Goal: Information Seeking & Learning: Learn about a topic

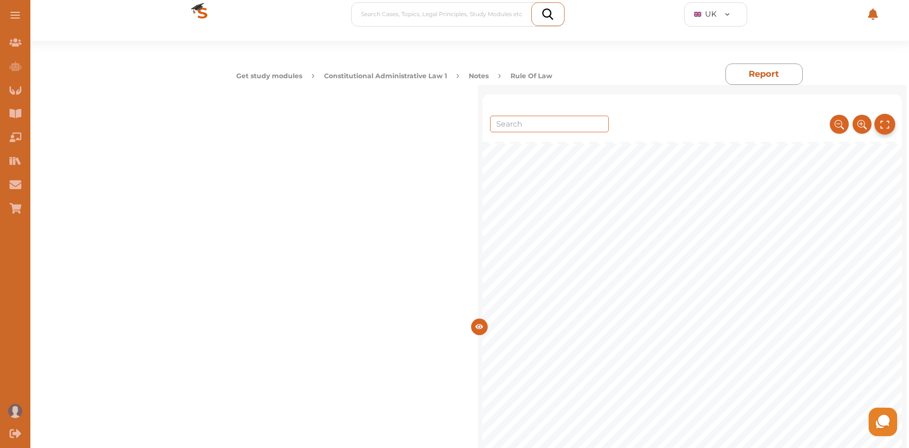
scroll to position [9017, 0]
click at [722, 234] on span "pite limitations, especially of section 4." at bounding box center [688, 229] width 169 height 10
click at [691, 264] on span "The rule of law is a political ideal which a legal system may lack or may posse…" at bounding box center [719, 263] width 353 height 10
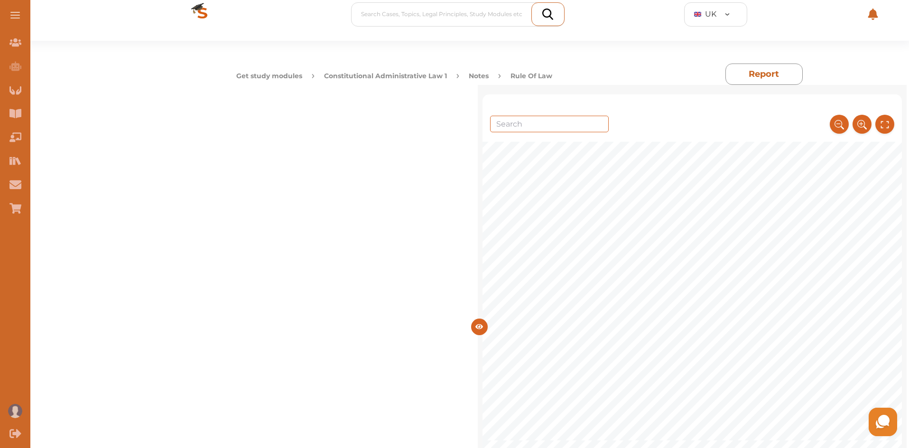
click at [388, 75] on button "Constitutional Administrative Law 1" at bounding box center [385, 76] width 123 height 10
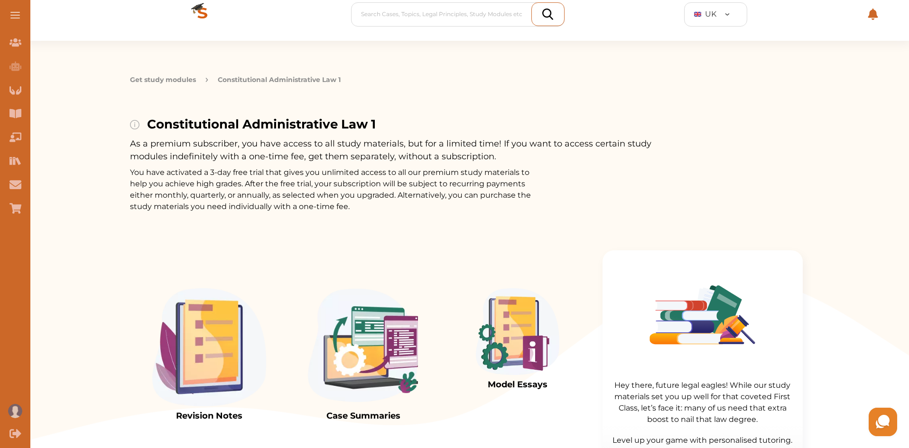
click at [188, 338] on img at bounding box center [209, 347] width 114 height 118
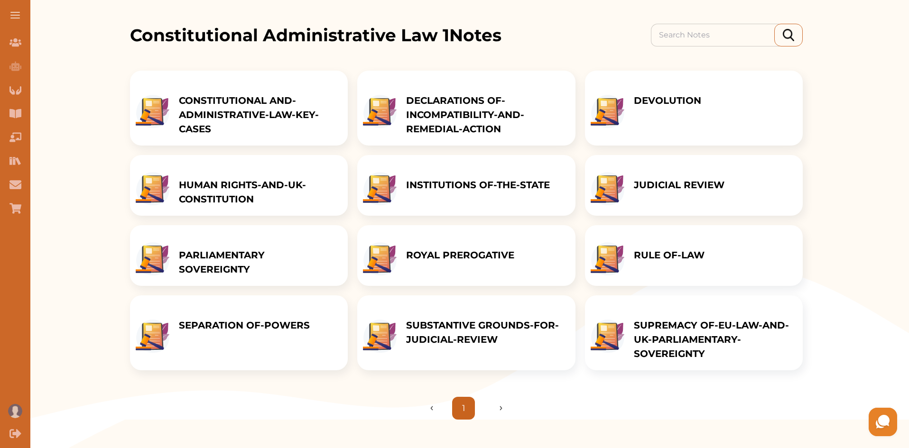
scroll to position [124, 0]
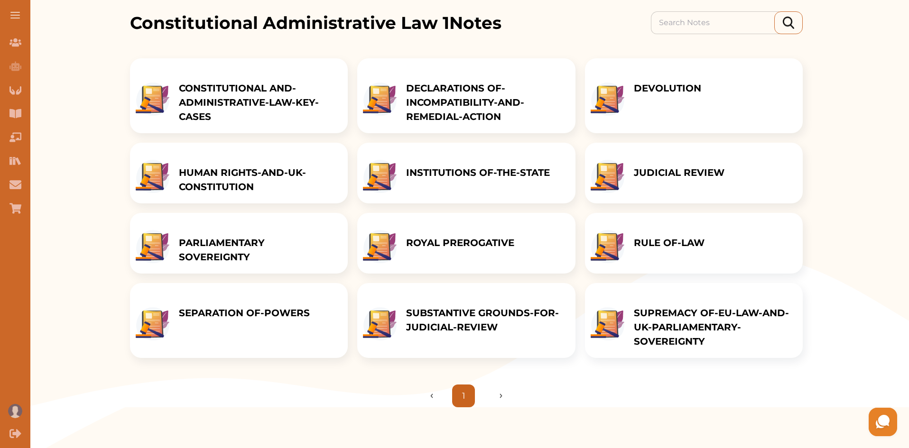
click at [276, 320] on p "SEPARATION OF-POWERS" at bounding box center [244, 313] width 131 height 14
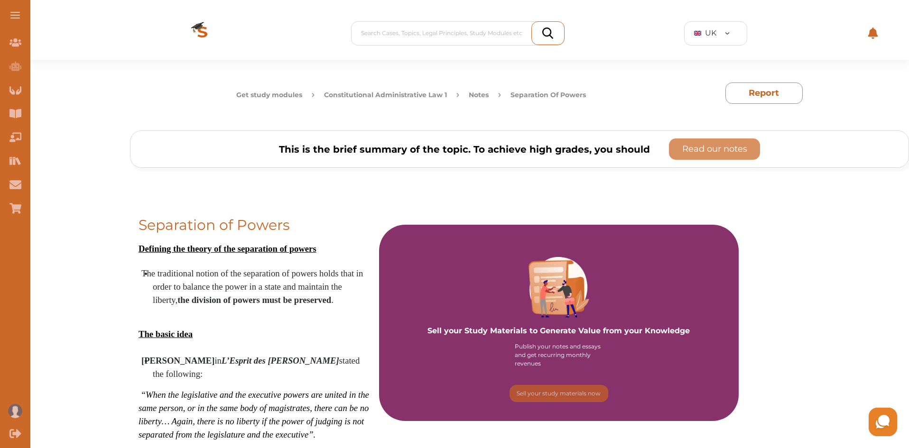
click at [430, 93] on button "Constitutional Administrative Law 1" at bounding box center [385, 95] width 123 height 10
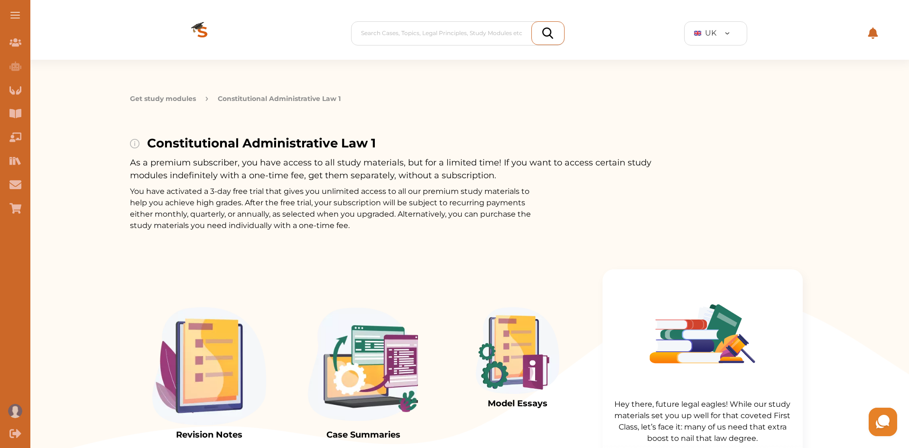
scroll to position [392, 0]
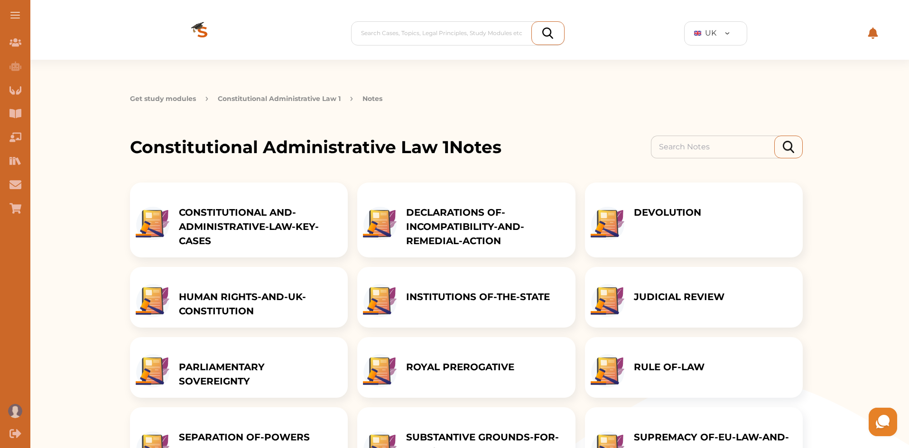
click at [678, 374] on p "RULE OF-LAW" at bounding box center [669, 367] width 71 height 14
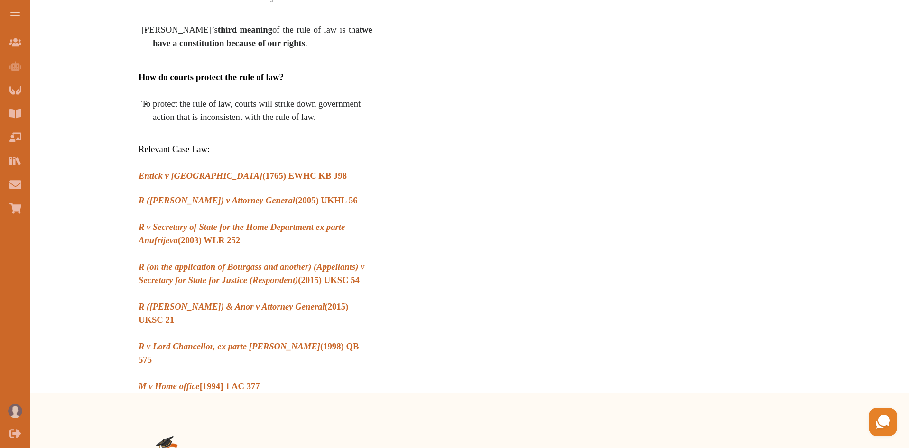
scroll to position [1310, 0]
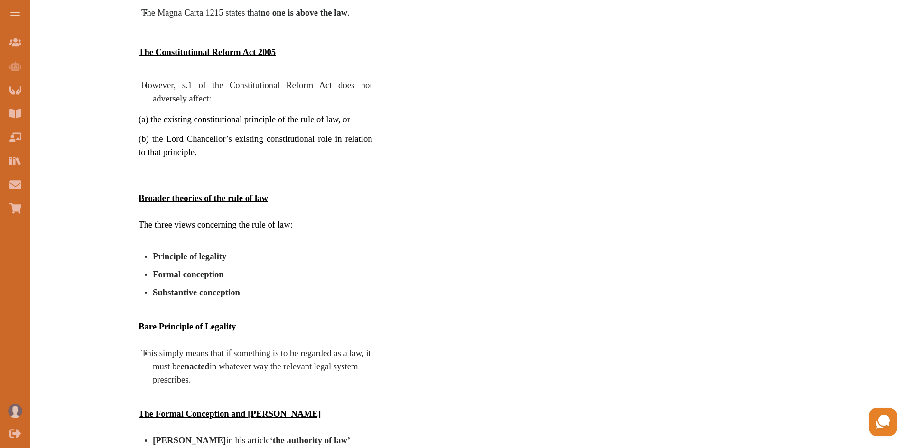
scroll to position [132, 0]
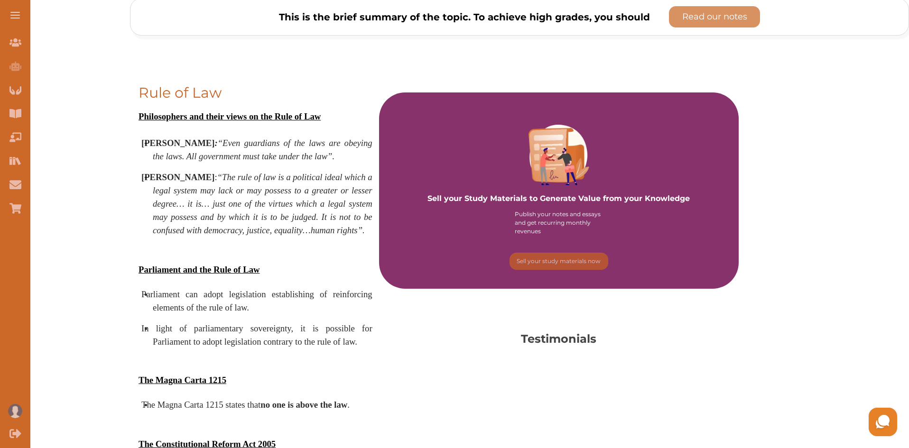
click at [698, 21] on p "Read our notes" at bounding box center [714, 16] width 65 height 13
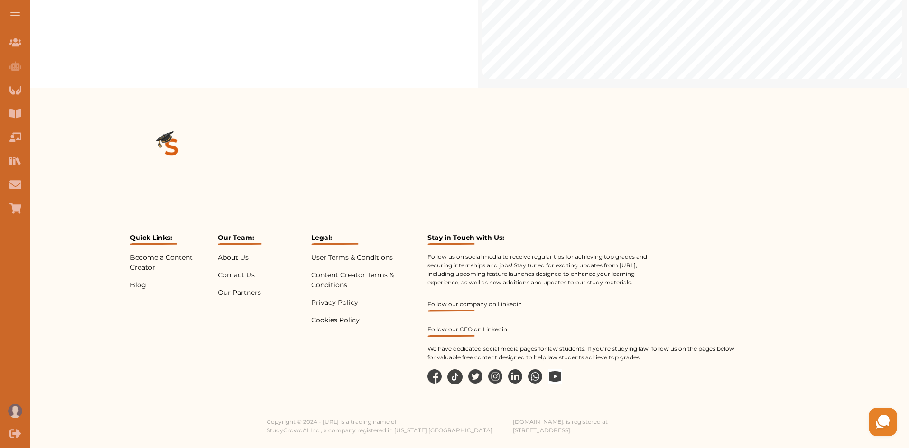
scroll to position [511, 0]
drag, startPoint x: 892, startPoint y: 374, endPoint x: 890, endPoint y: 241, distance: 133.8
click at [890, 241] on div "Quick Links: Become a Content Creator Blog Our Team: About Us Contact Us Our Pa…" at bounding box center [466, 261] width 885 height 347
click at [782, 40] on span "“Even guardians of the laws are obeying the laws. All government must" at bounding box center [739, 45] width 313 height 10
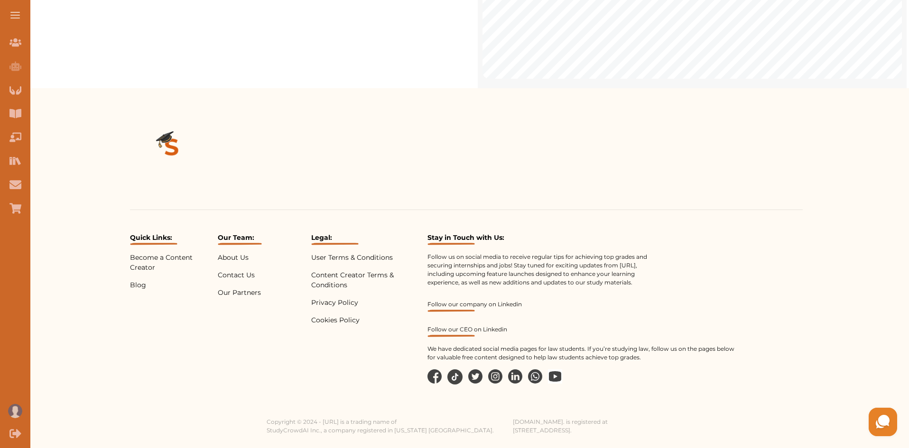
scroll to position [119, 0]
